Goal: Download file/media: Obtain a digital file from the website

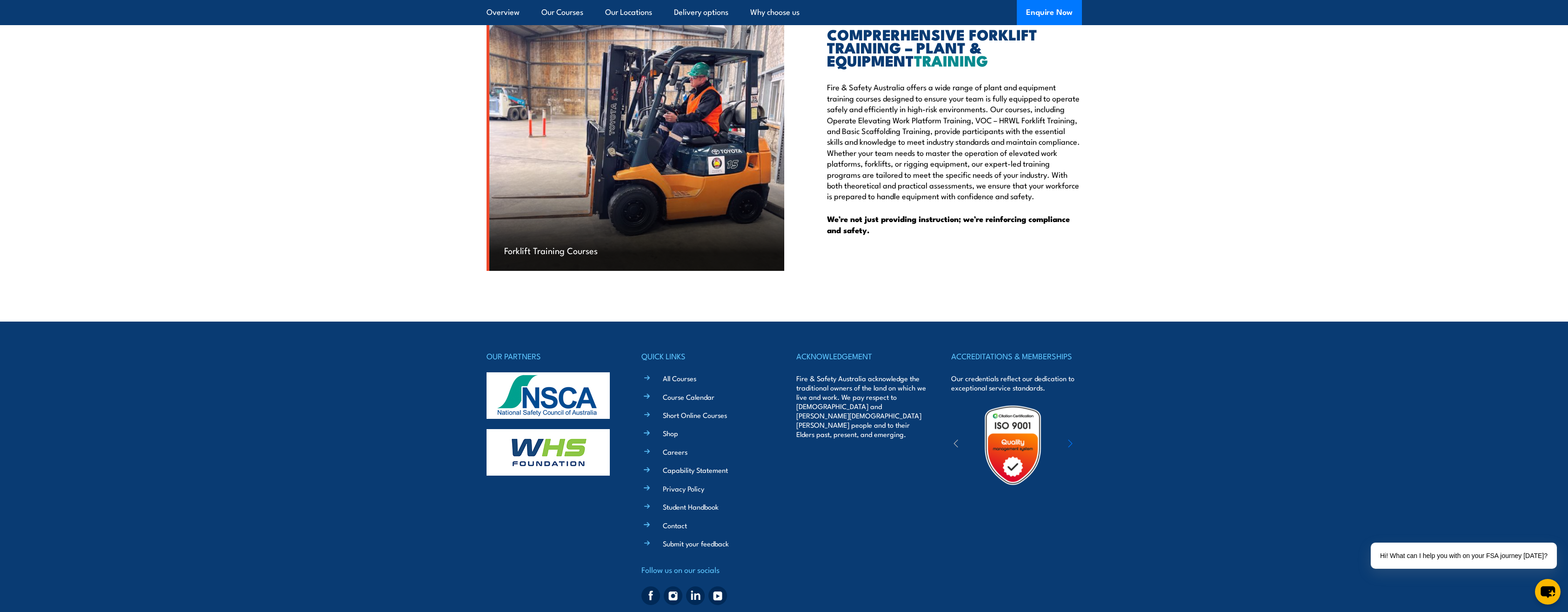
scroll to position [2704, 0]
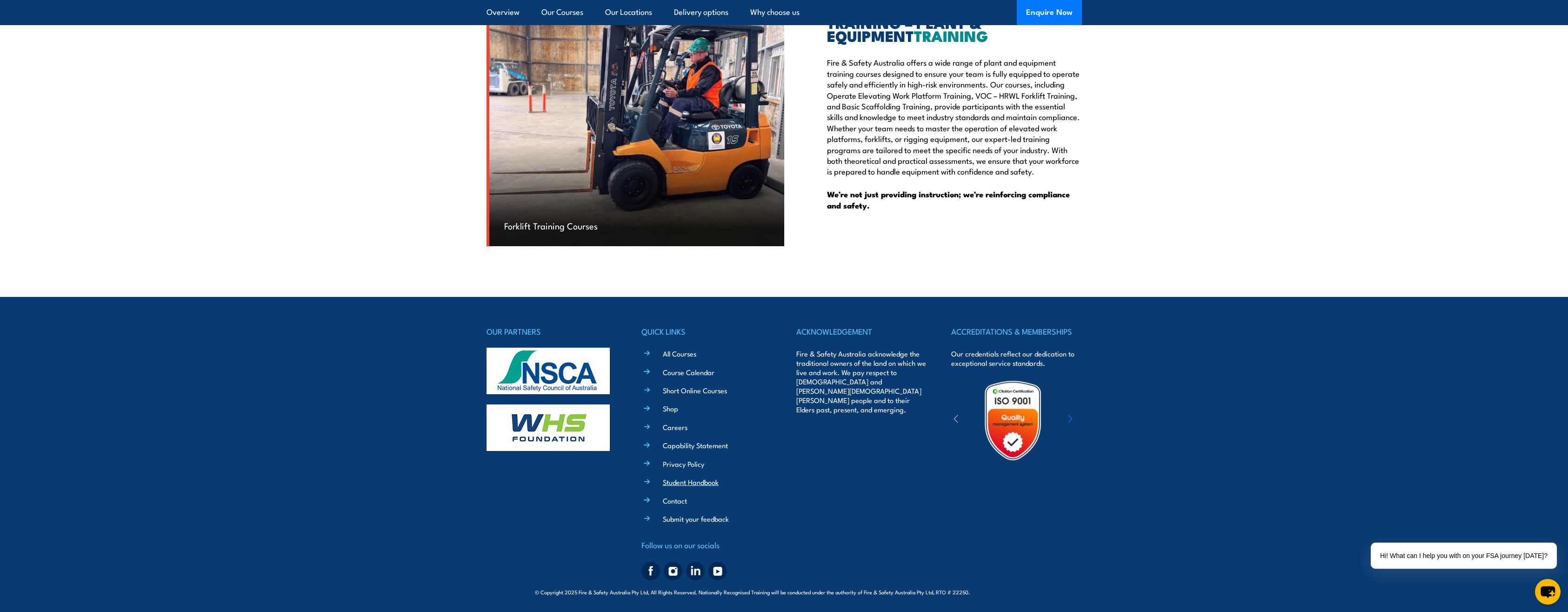
click at [701, 480] on link "Student Handbook" at bounding box center [691, 482] width 56 height 9
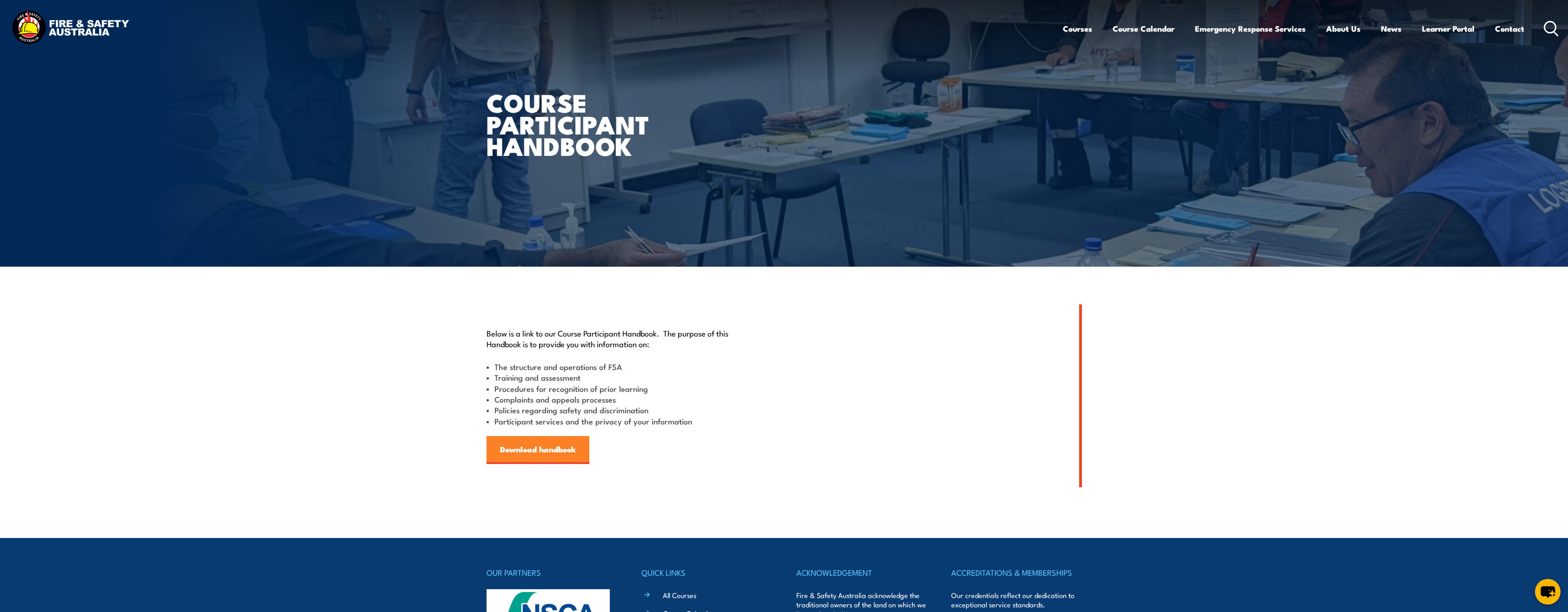
click at [572, 450] on link "Download handbook" at bounding box center [538, 450] width 103 height 28
